Goal: Task Accomplishment & Management: Complete application form

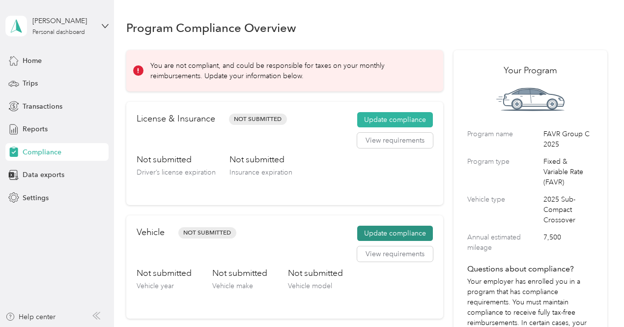
click at [395, 230] on button "Update compliance" at bounding box center [395, 234] width 76 height 16
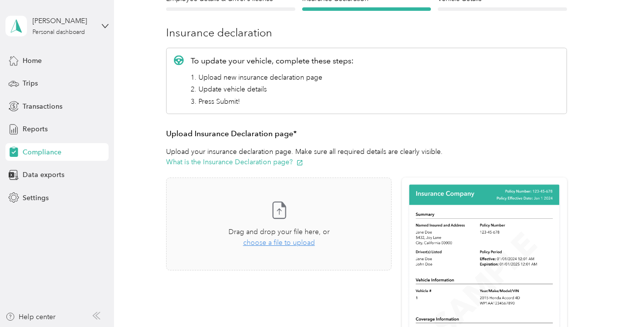
scroll to position [147, 0]
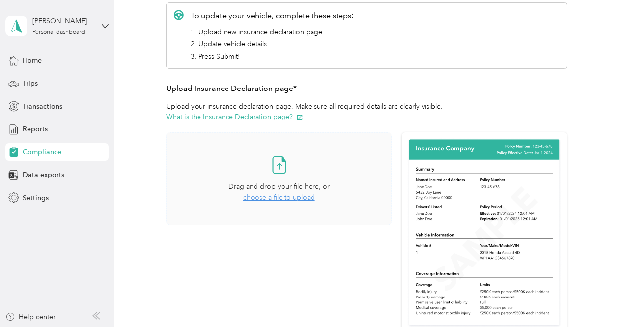
click at [270, 194] on span "choose a file to upload" at bounding box center [279, 197] width 72 height 8
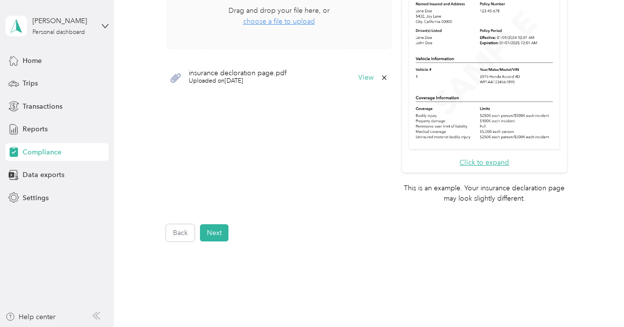
scroll to position [344, 0]
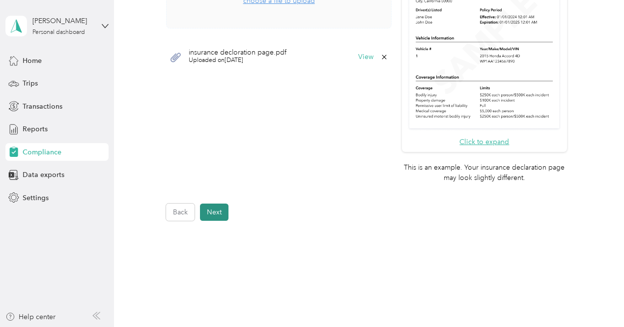
click at [224, 211] on button "Next" at bounding box center [214, 211] width 28 height 17
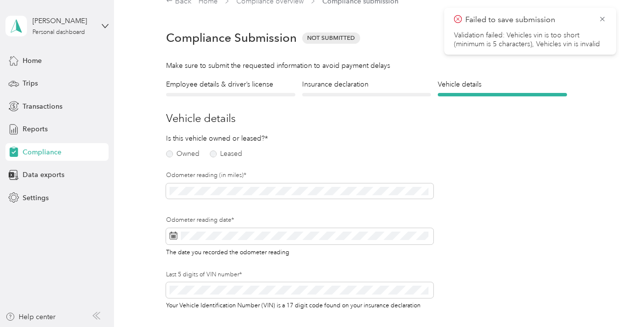
scroll to position [12, 0]
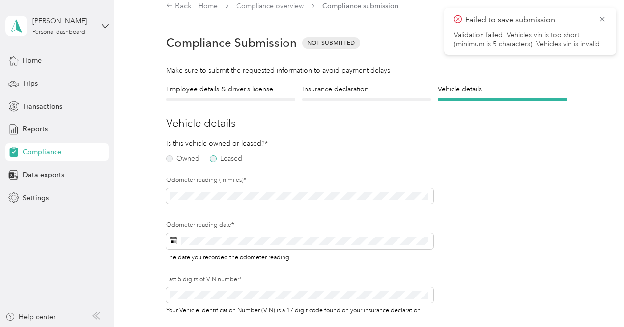
click at [214, 157] on label "Leased" at bounding box center [226, 158] width 32 height 7
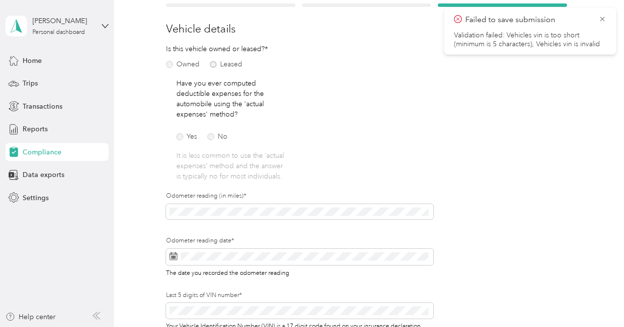
scroll to position [110, 0]
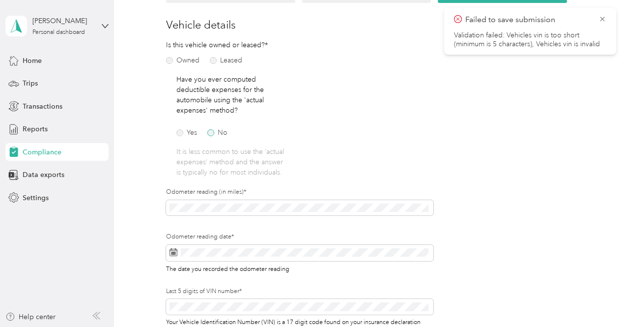
click at [210, 132] on label "No" at bounding box center [217, 132] width 20 height 7
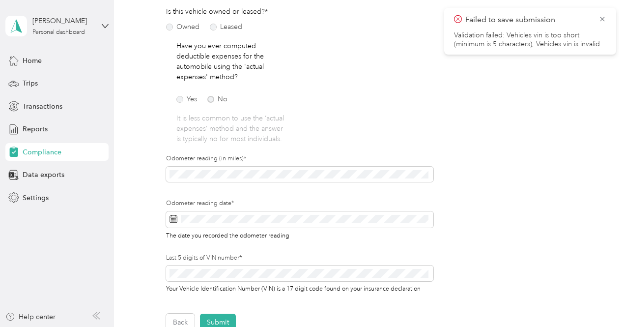
scroll to position [208, 0]
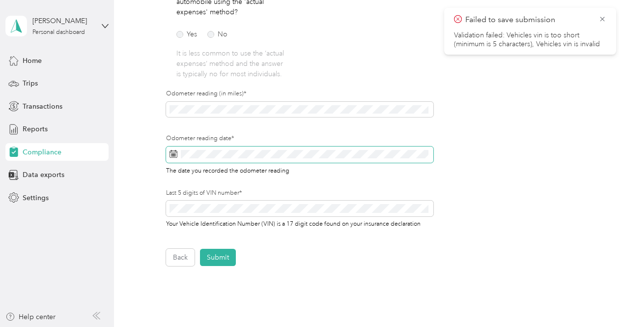
click at [213, 163] on span at bounding box center [299, 154] width 267 height 17
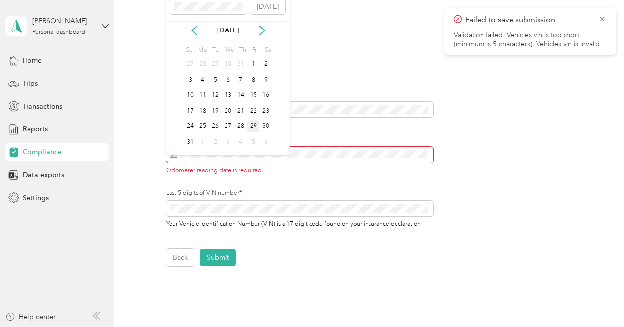
click at [251, 126] on div "29" at bounding box center [253, 126] width 13 height 12
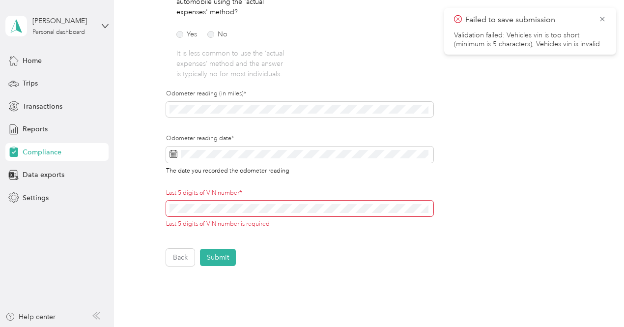
click at [602, 201] on div "Employee details & driver’s license License Insurance declaration Insurance Veh…" at bounding box center [366, 76] width 481 height 378
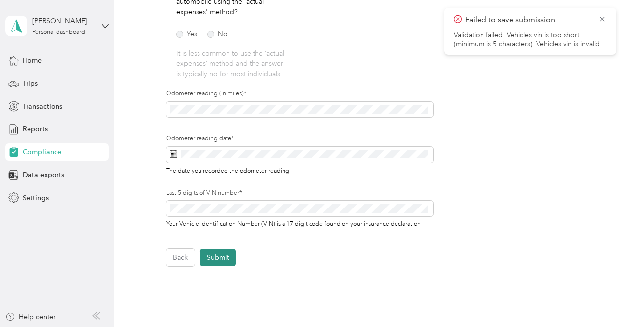
click at [221, 266] on button "Submit" at bounding box center [218, 257] width 36 height 17
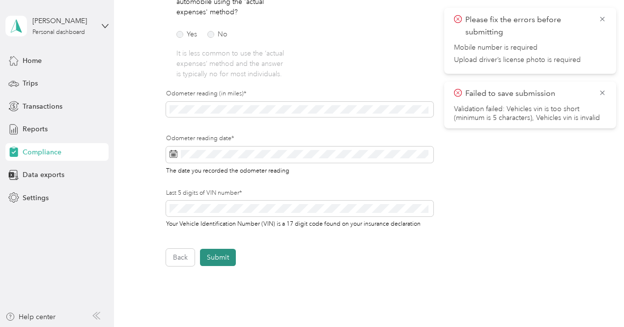
click at [222, 263] on button "Submit" at bounding box center [218, 257] width 36 height 17
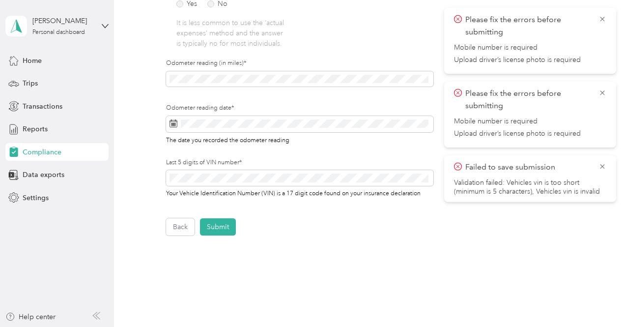
scroll to position [197, 0]
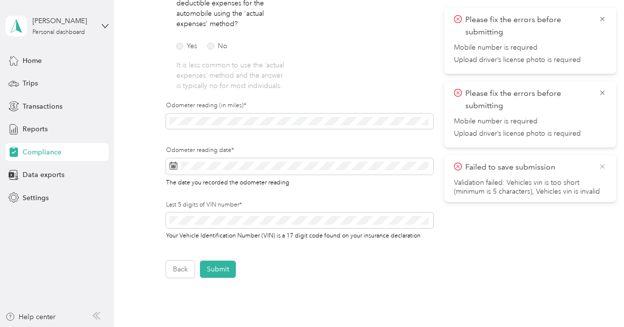
click at [602, 163] on icon at bounding box center [602, 166] width 8 height 9
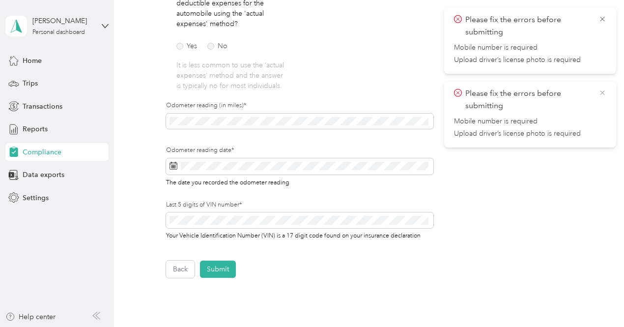
click at [602, 96] on icon at bounding box center [602, 92] width 8 height 9
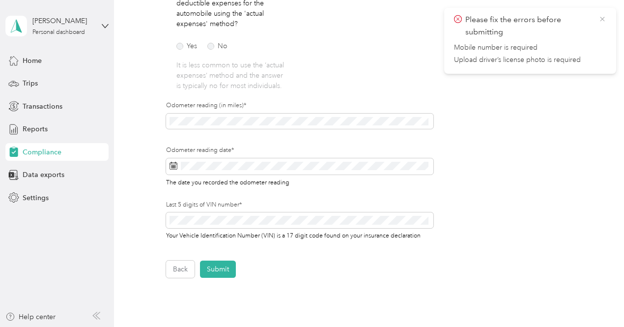
click at [605, 18] on icon at bounding box center [602, 19] width 8 height 9
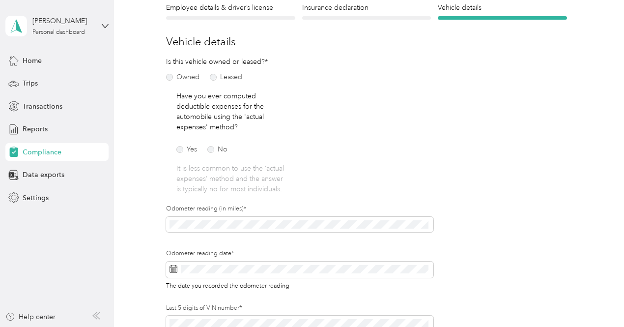
scroll to position [0, 0]
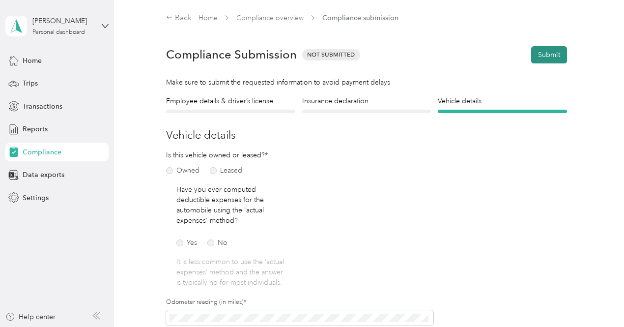
click at [535, 53] on button "Submit" at bounding box center [549, 54] width 36 height 17
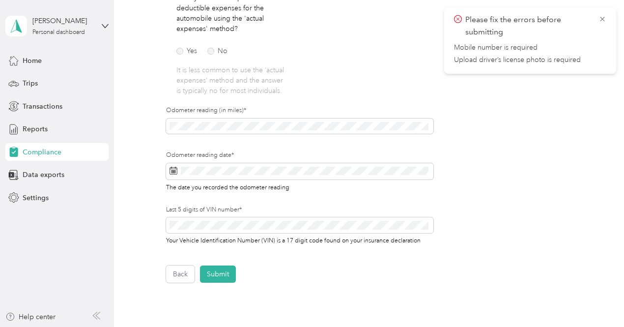
scroll to position [295, 0]
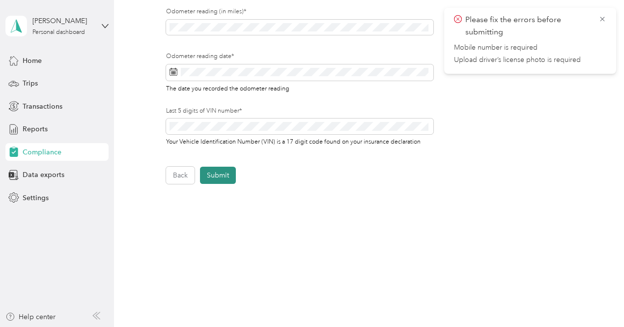
click at [210, 183] on button "Submit" at bounding box center [218, 175] width 36 height 17
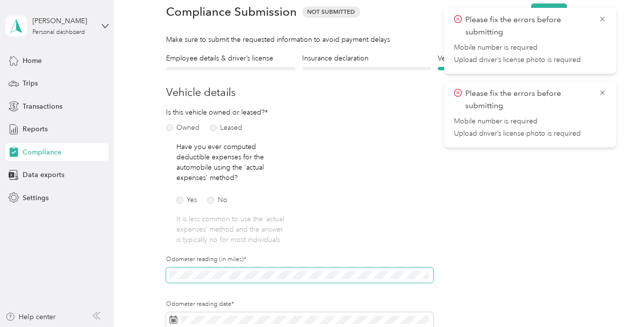
scroll to position [0, 0]
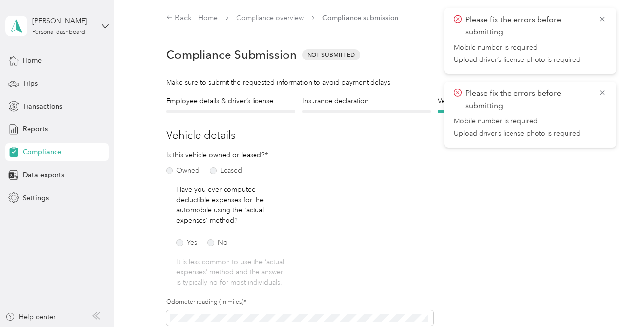
click at [484, 109] on p "Please fix the errors before submitting" at bounding box center [528, 99] width 126 height 24
click at [600, 93] on icon at bounding box center [602, 92] width 8 height 9
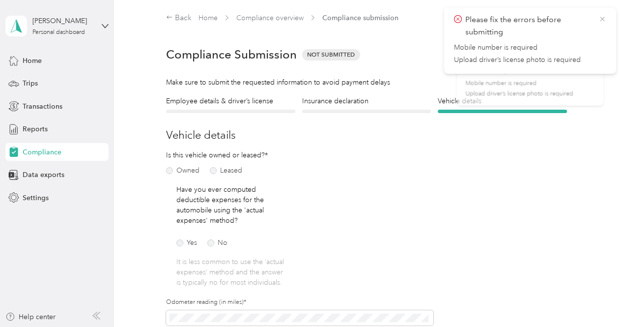
click at [603, 19] on icon at bounding box center [602, 19] width 8 height 9
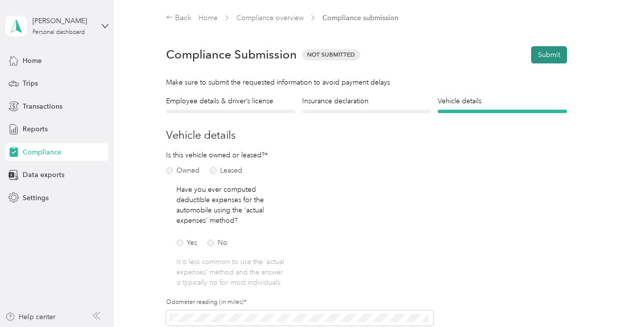
click at [537, 56] on button "Submit" at bounding box center [549, 54] width 36 height 17
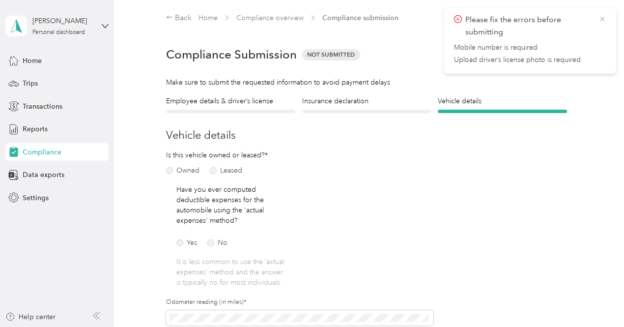
click at [599, 19] on icon at bounding box center [602, 19] width 8 height 9
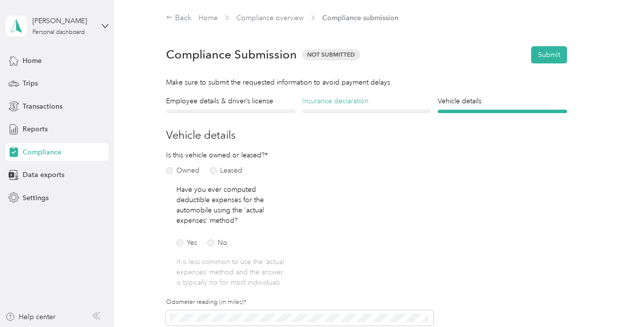
click at [344, 104] on h4 "Insurance declaration" at bounding box center [366, 101] width 129 height 10
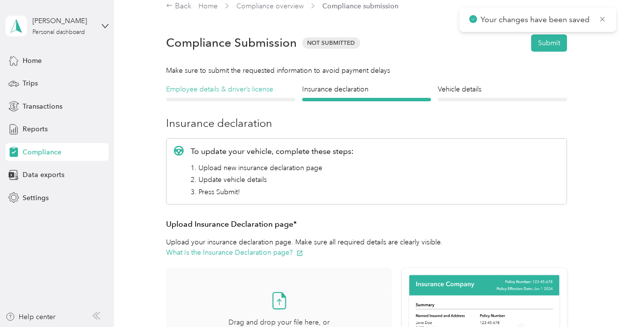
click at [219, 92] on h4 "Employee details & driver’s license" at bounding box center [230, 89] width 129 height 10
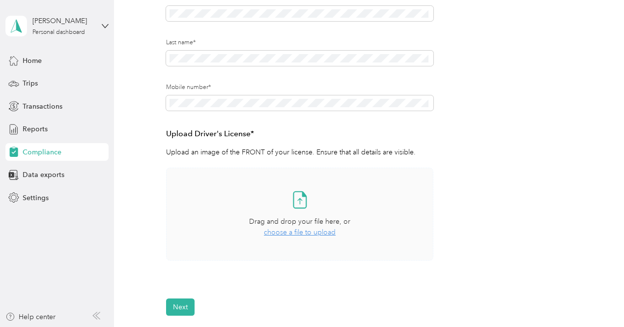
scroll to position [159, 0]
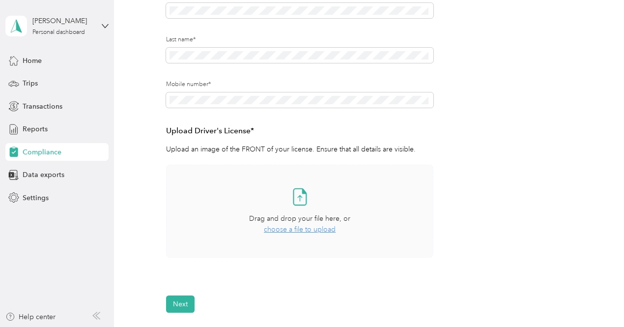
click at [316, 235] on div "Take a photo or choose a photo from your library Drag and drop your file here, …" at bounding box center [299, 211] width 251 height 76
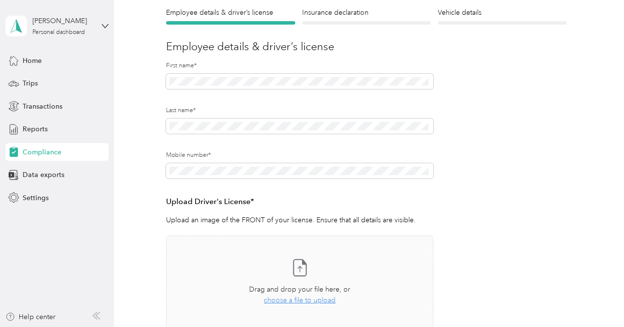
scroll to position [0, 0]
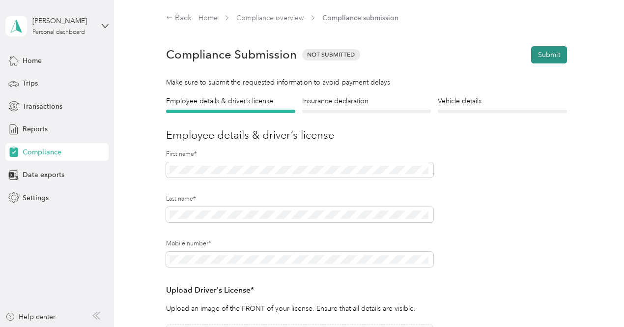
click at [554, 49] on button "Submit" at bounding box center [549, 54] width 36 height 17
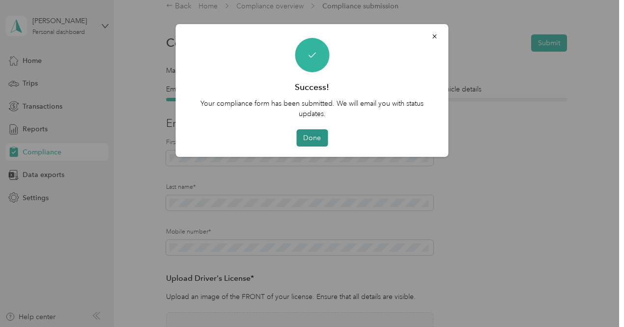
click at [319, 139] on button "Done" at bounding box center [311, 137] width 31 height 17
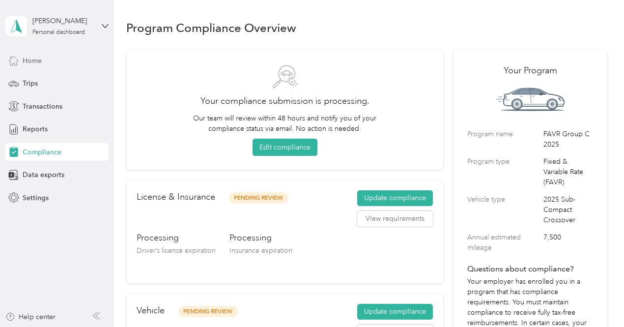
click at [50, 61] on div "Home" at bounding box center [56, 61] width 103 height 18
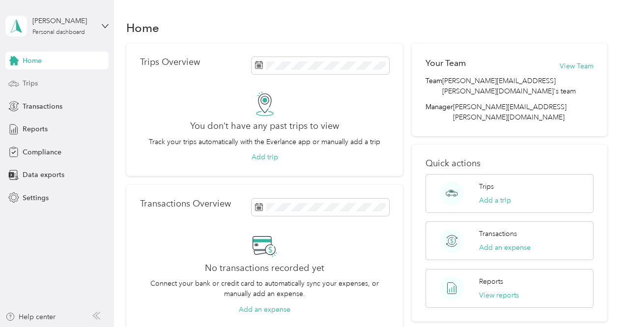
click at [55, 75] on div "Trips" at bounding box center [56, 84] width 103 height 18
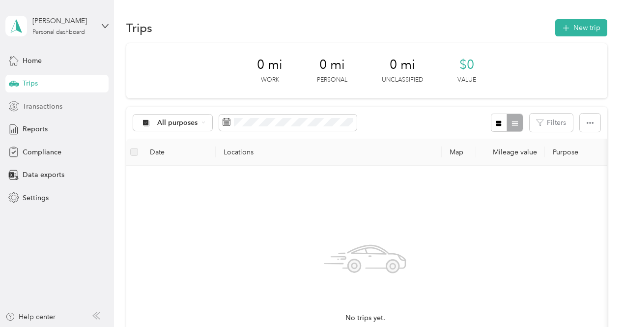
click at [44, 106] on span "Transactions" at bounding box center [43, 106] width 40 height 10
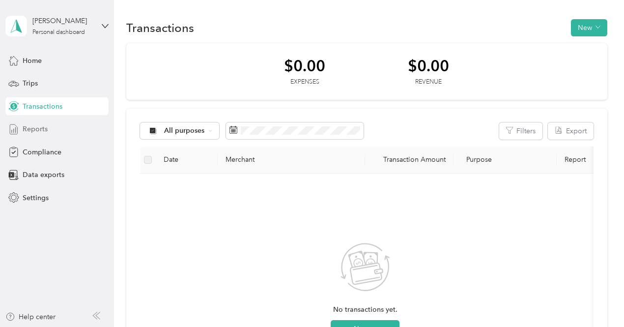
click at [40, 128] on span "Reports" at bounding box center [35, 129] width 25 height 10
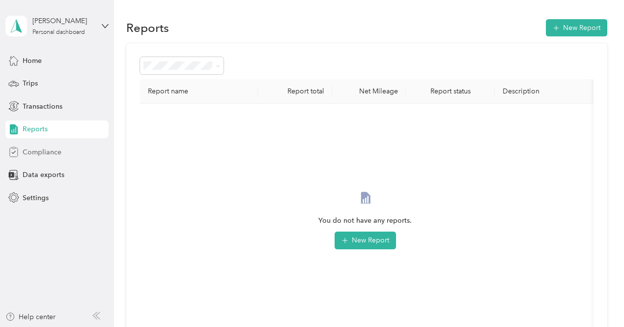
click at [38, 148] on span "Compliance" at bounding box center [42, 152] width 39 height 10
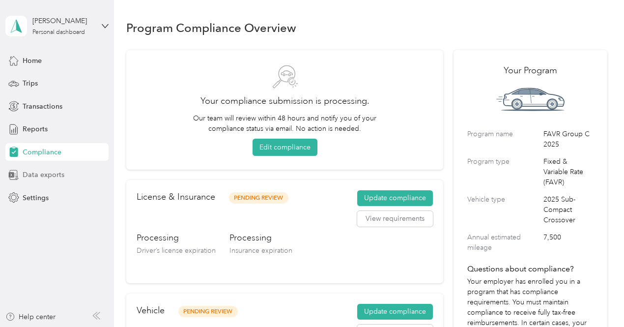
click at [37, 172] on span "Data exports" at bounding box center [44, 175] width 42 height 10
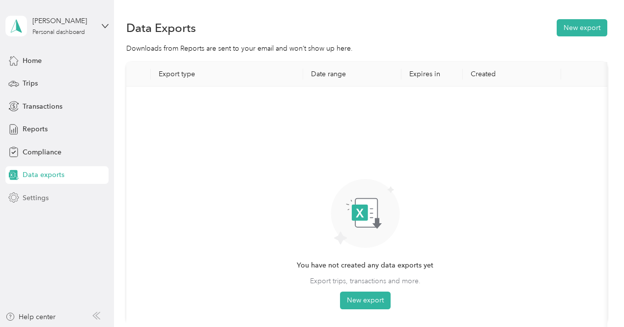
click at [28, 199] on span "Settings" at bounding box center [36, 198] width 26 height 10
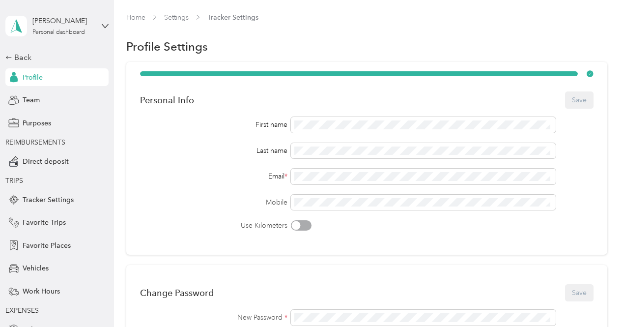
click at [78, 74] on div "Profile" at bounding box center [56, 77] width 103 height 18
